Goal: Task Accomplishment & Management: Use online tool/utility

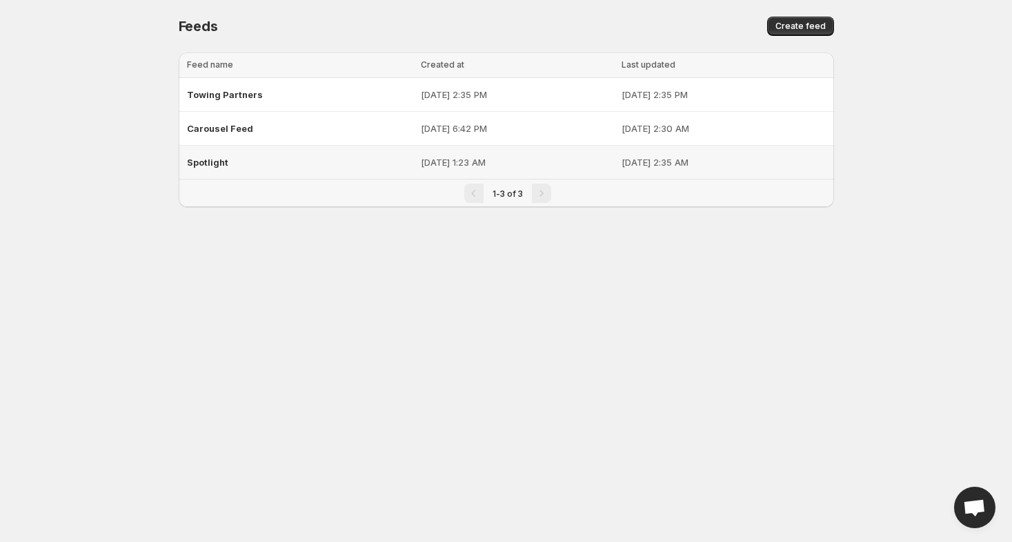
click at [199, 157] on span "Spotlight" at bounding box center [207, 162] width 41 height 11
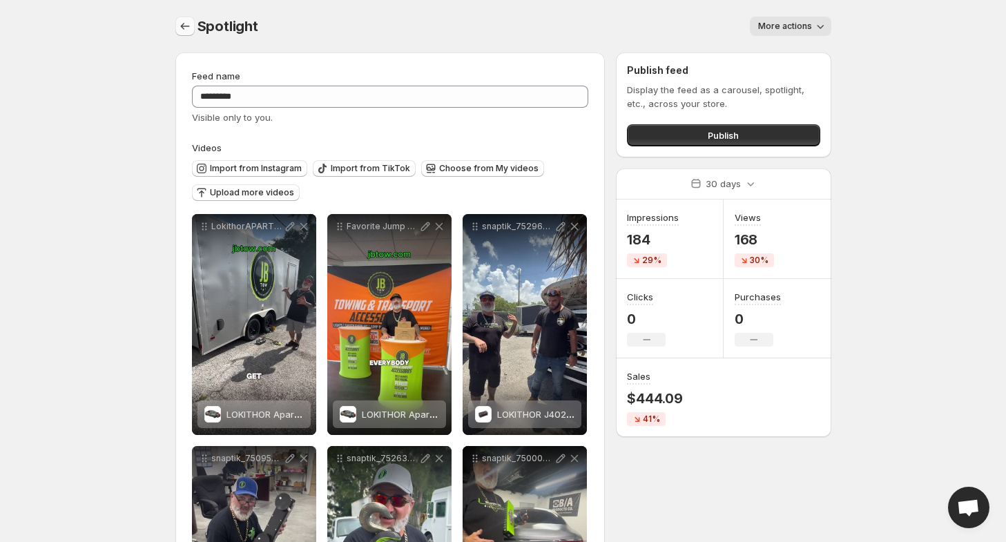
click at [187, 34] on button "Settings" at bounding box center [184, 26] width 19 height 19
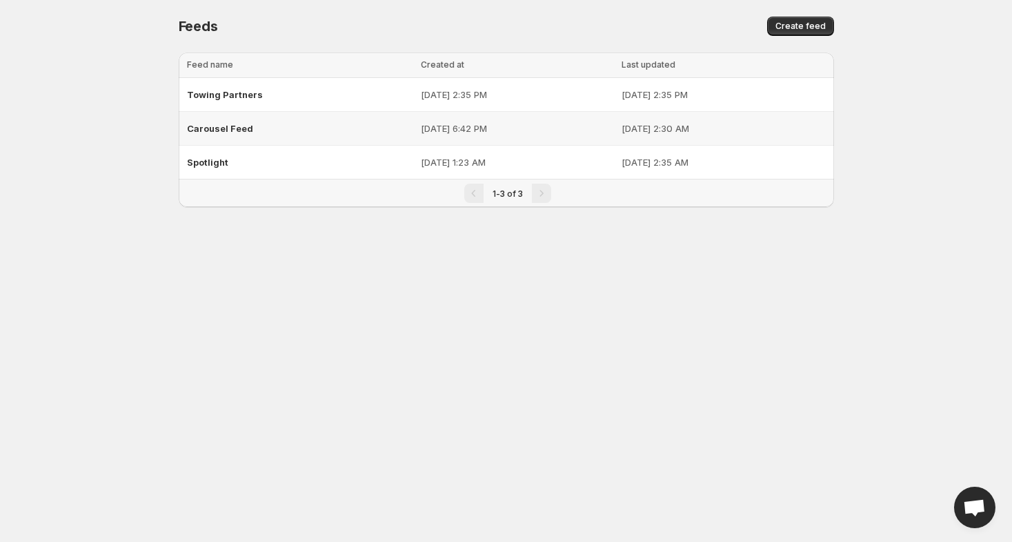
click at [208, 125] on span "Carousel Feed" at bounding box center [220, 128] width 66 height 11
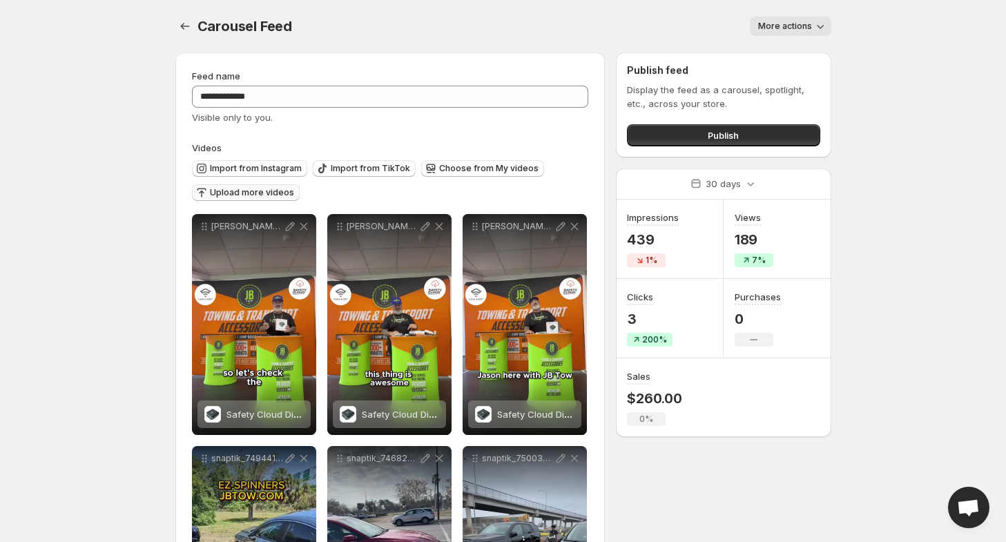
click at [231, 198] on button "Upload more videos" at bounding box center [246, 192] width 108 height 17
